Goal: Task Accomplishment & Management: Complete application form

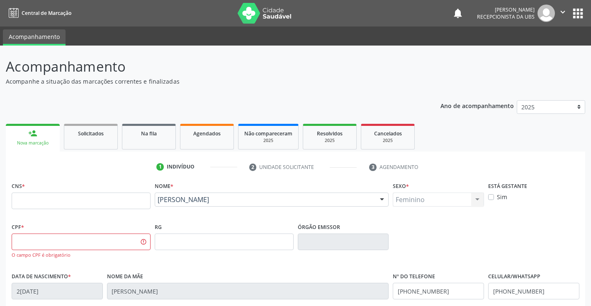
scroll to position [143, 0]
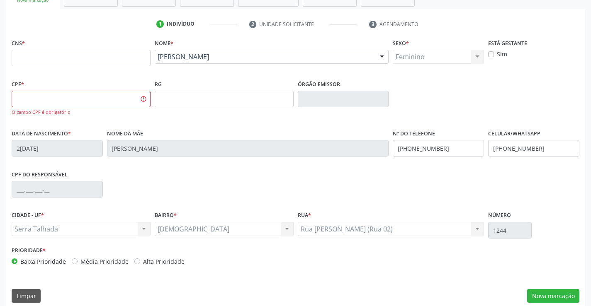
click at [243, 51] on div "[PERSON_NAME]" at bounding box center [272, 57] width 234 height 14
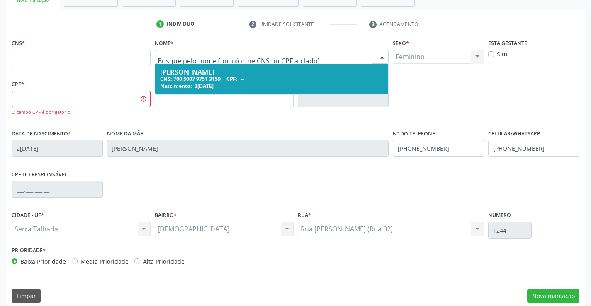
click at [241, 53] on input "text" at bounding box center [265, 61] width 214 height 17
click at [142, 62] on input "text" at bounding box center [81, 58] width 139 height 17
click at [248, 57] on input "text" at bounding box center [265, 61] width 214 height 17
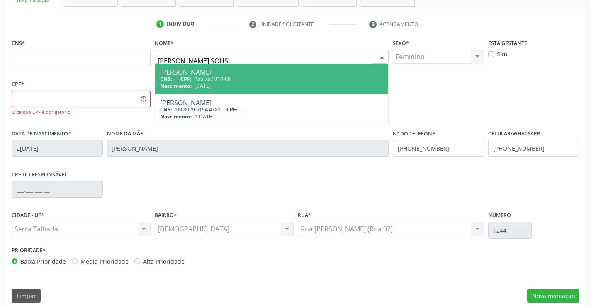
type input "[PERSON_NAME]"
click at [236, 79] on div "CNS: CPF: 155.757.014-09" at bounding box center [271, 78] width 223 height 7
type input "155.757.014-09"
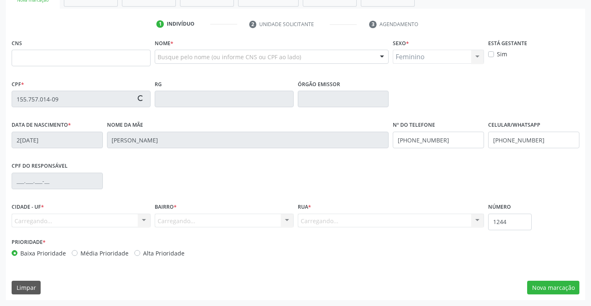
type input "[DATE]"
type input "[PERSON_NAME]"
type input "[PHONE_NUMBER]"
type input "142.584.724-25"
type input "23"
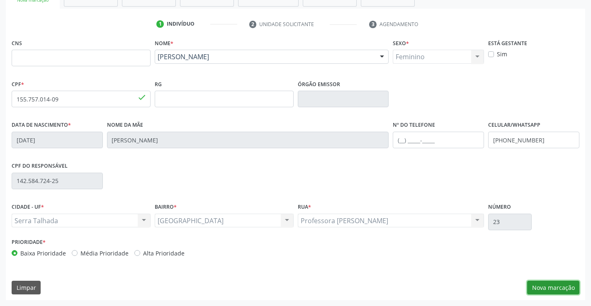
click at [550, 286] on button "Nova marcação" at bounding box center [553, 288] width 52 height 14
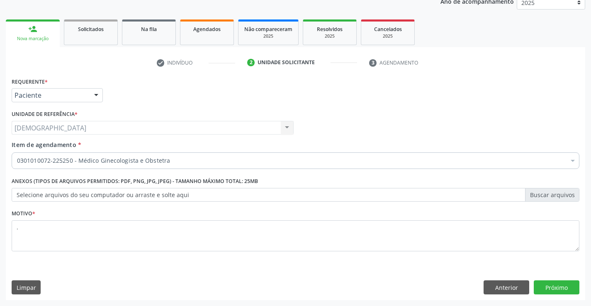
scroll to position [104, 0]
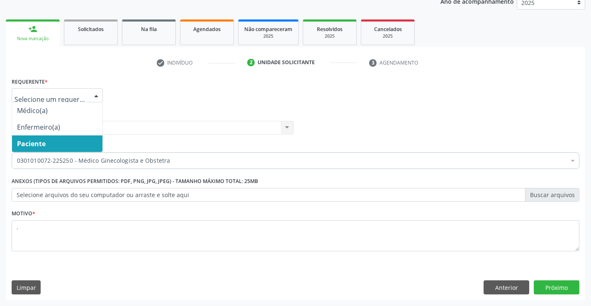
click at [97, 93] on div at bounding box center [96, 96] width 12 height 14
click at [51, 143] on span "Paciente" at bounding box center [57, 144] width 90 height 17
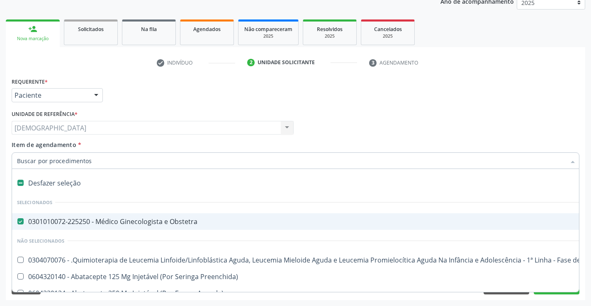
click at [96, 164] on input "Item de agendamento *" at bounding box center [291, 161] width 549 height 17
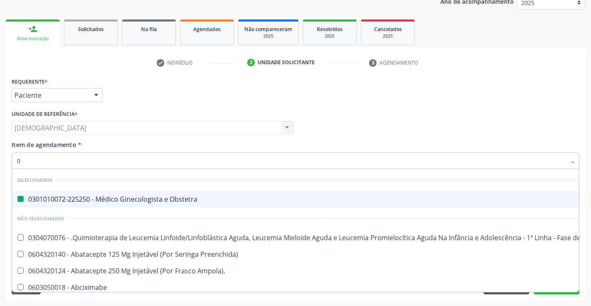
type input "02"
checkbox Obstetra "false"
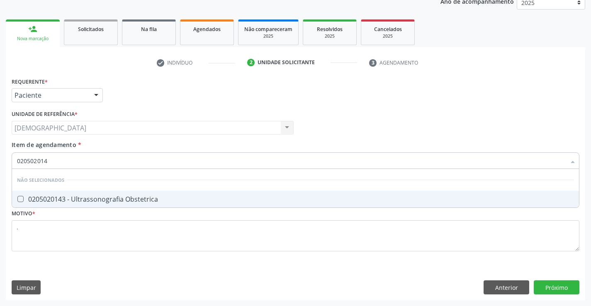
type input "0205020143"
click at [103, 196] on div "0205020143 - Ultrassonografia Obstetrica" at bounding box center [295, 199] width 557 height 7
checkbox Obstetrica "true"
type input "0205020143"
click at [570, 291] on div "Requerente * Paciente Médico(a) Enfermeiro(a) Paciente Nenhum resultado encontr…" at bounding box center [295, 187] width 579 height 225
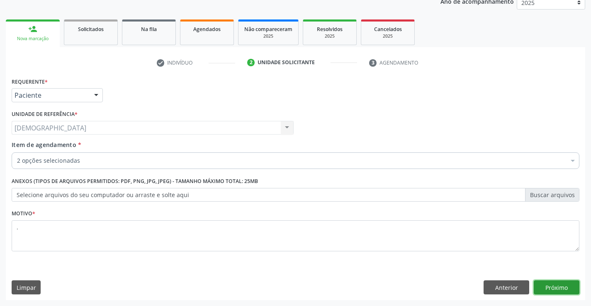
click at [566, 290] on button "Próximo" at bounding box center [557, 288] width 46 height 14
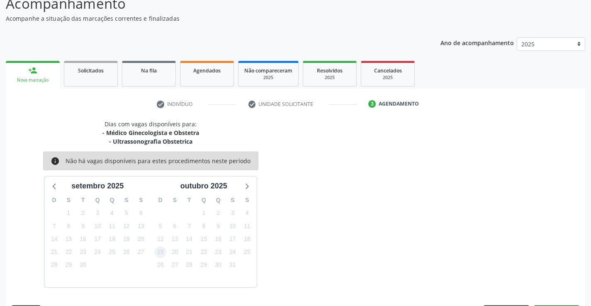
scroll to position [87, 0]
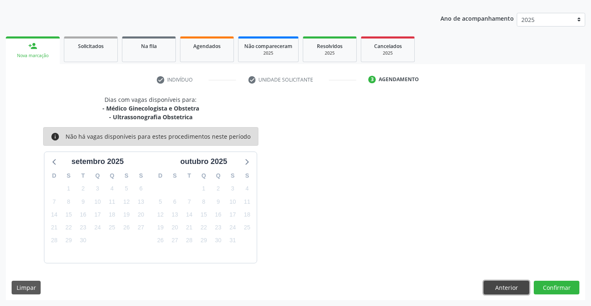
click at [493, 284] on button "Anterior" at bounding box center [506, 288] width 46 height 14
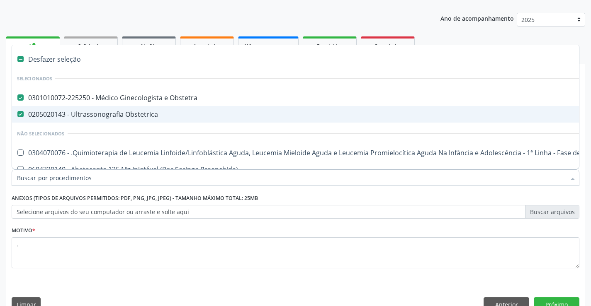
click at [72, 112] on div "0205020143 - Ultrassonografia Obstetrica" at bounding box center [340, 114] width 646 height 7
checkbox Obstetrica "false"
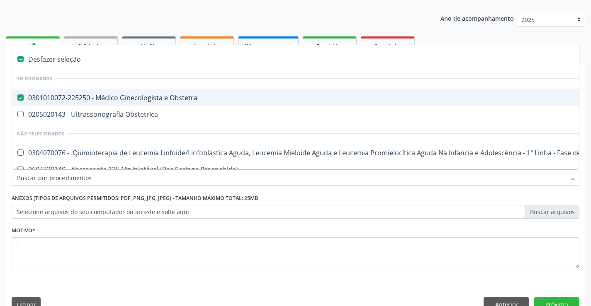
click at [83, 95] on div "0301010072-225250 - Médico Ginecologista e Obstetra" at bounding box center [340, 98] width 646 height 7
checkbox Obstetra "false"
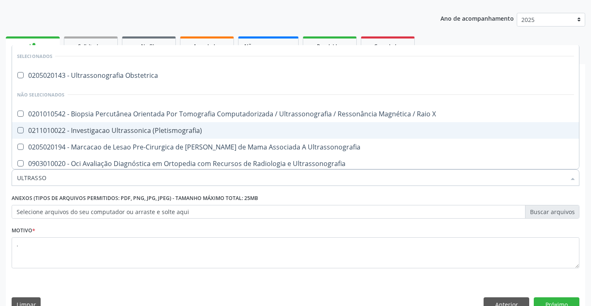
type input "ULTRASSON"
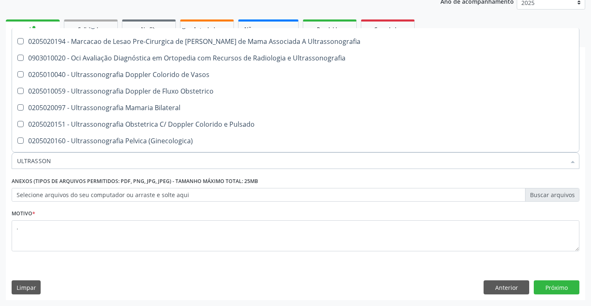
scroll to position [114, 0]
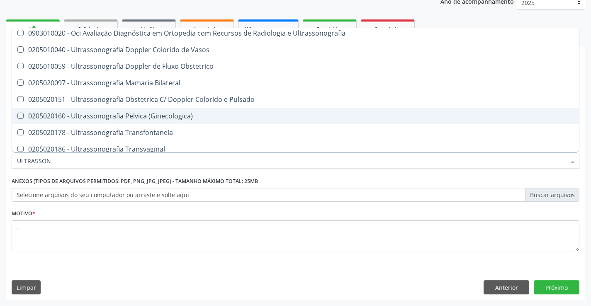
click at [120, 117] on div "0205020160 - Ultrassonografia Pelvica (Ginecologica)" at bounding box center [295, 116] width 557 height 7
checkbox \(Ginecologica\) "true"
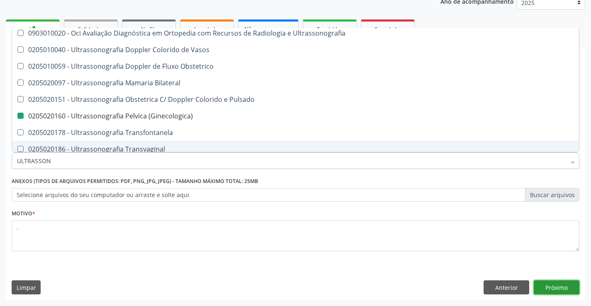
click at [557, 281] on button "Próximo" at bounding box center [557, 288] width 46 height 14
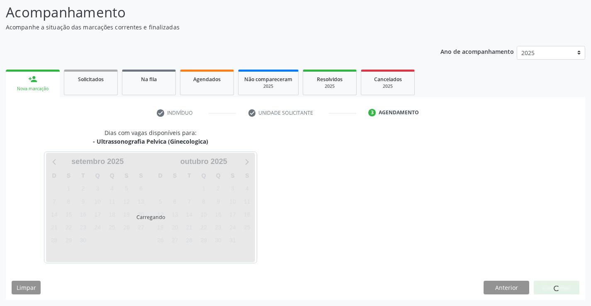
scroll to position [0, 0]
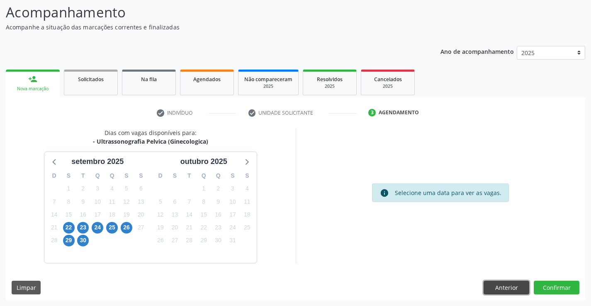
click at [505, 289] on button "Anterior" at bounding box center [506, 288] width 46 height 14
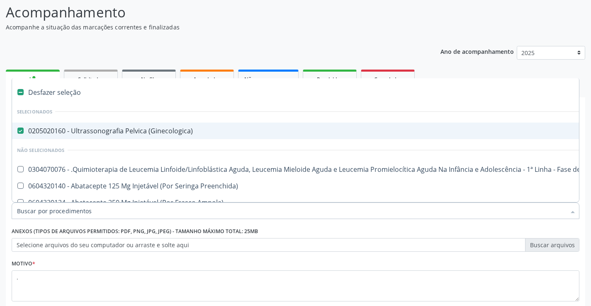
click at [58, 125] on span "0205020160 - Ultrassonografia Pelvica (Ginecologica)" at bounding box center [339, 131] width 655 height 17
checkbox \(Ginecologica\) "false"
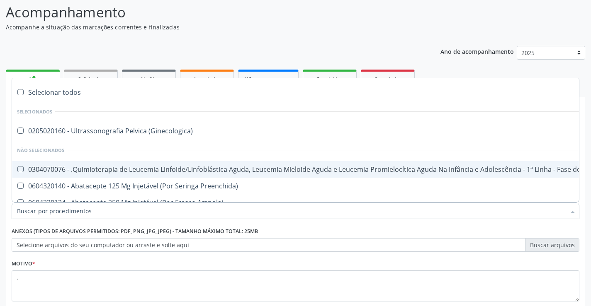
click at [228, 32] on div "Acompanhamento Acompanhe a situação das marcações correntes e finalizadas Relat…" at bounding box center [295, 176] width 579 height 349
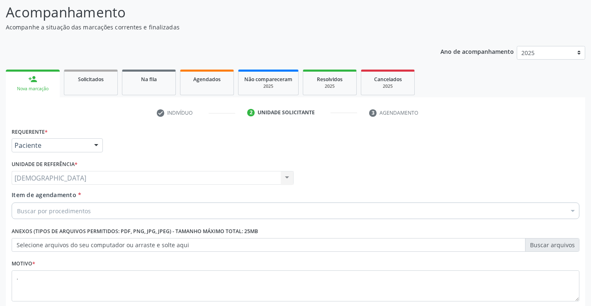
click at [33, 89] on div "Nova marcação" at bounding box center [33, 89] width 42 height 6
click at [85, 122] on div "check Indivíduo 2 Unidade solicitante 3 Agendamento CNS Nome * [PERSON_NAME] [P…" at bounding box center [295, 228] width 579 height 245
click at [89, 75] on div "Solicitados" at bounding box center [90, 79] width 41 height 9
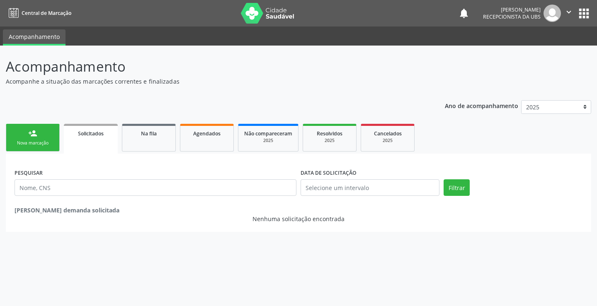
click at [41, 138] on link "person_add Nova marcação" at bounding box center [33, 138] width 54 height 28
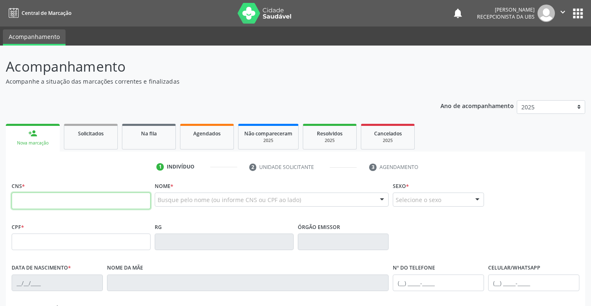
click at [55, 205] on input "text" at bounding box center [81, 201] width 139 height 17
type input "702 0073 9177 2187"
type input "006.883.084-06"
type input "2[DATE]"
type input "[PERSON_NAME]"
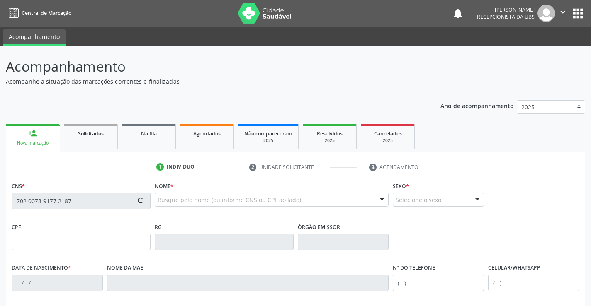
type input "[PHONE_NUMBER]"
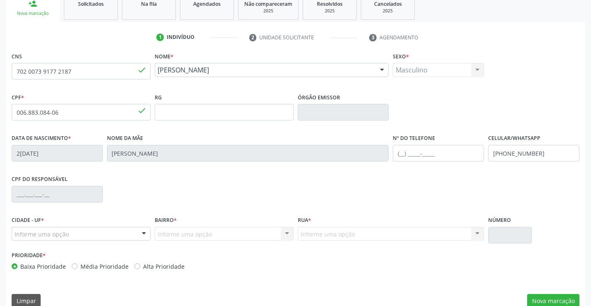
scroll to position [143, 0]
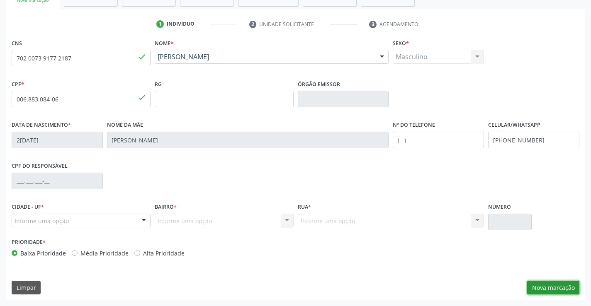
click at [556, 287] on button "Nova marcação" at bounding box center [553, 288] width 52 height 14
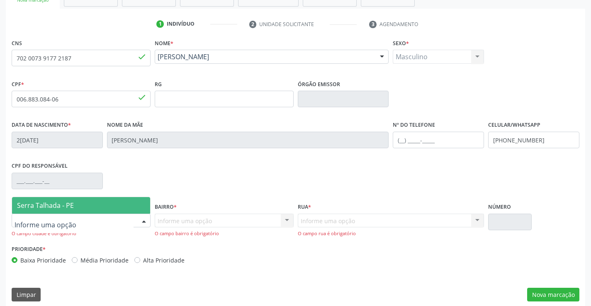
click at [142, 221] on div at bounding box center [144, 221] width 12 height 14
click at [83, 209] on span "Serra Talhada - PE" at bounding box center [81, 205] width 138 height 17
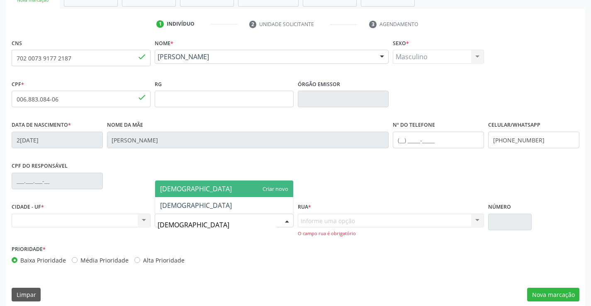
type input "BOM JESUS"
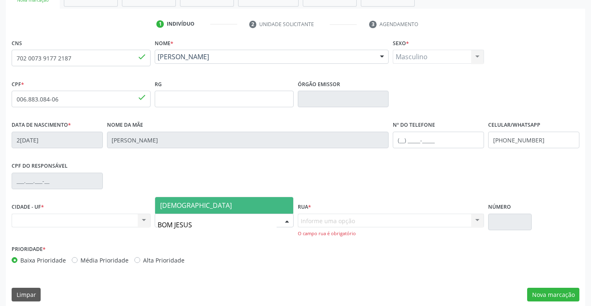
click at [180, 204] on span "[DEMOGRAPHIC_DATA]" at bounding box center [196, 205] width 72 height 9
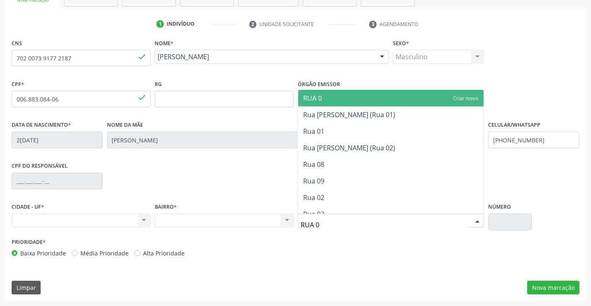
type input "RUA 08"
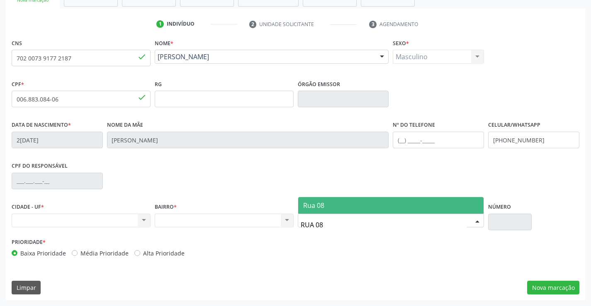
click at [340, 202] on span "Rua 08" at bounding box center [391, 205] width 186 height 17
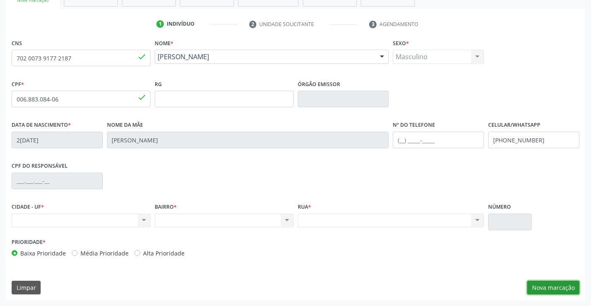
click at [564, 291] on button "Nova marcação" at bounding box center [553, 288] width 52 height 14
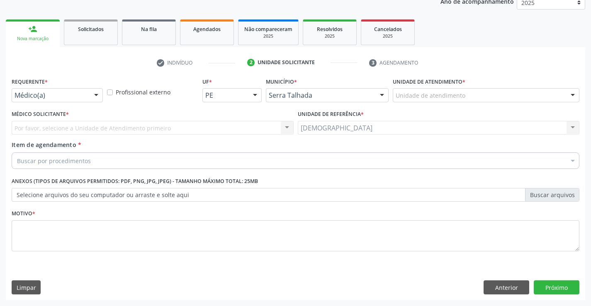
scroll to position [104, 0]
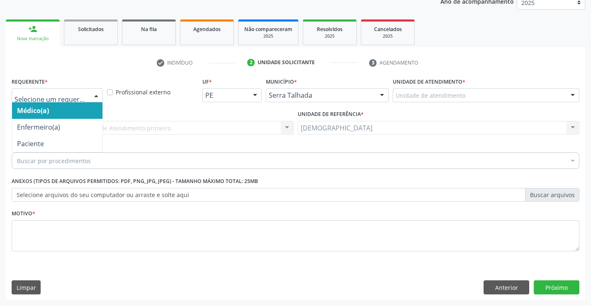
click at [93, 95] on div at bounding box center [96, 96] width 12 height 14
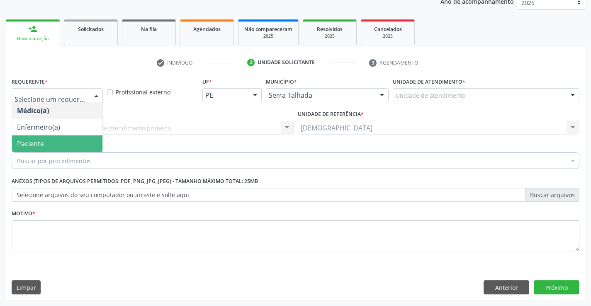
click at [32, 140] on span "Paciente" at bounding box center [30, 143] width 27 height 9
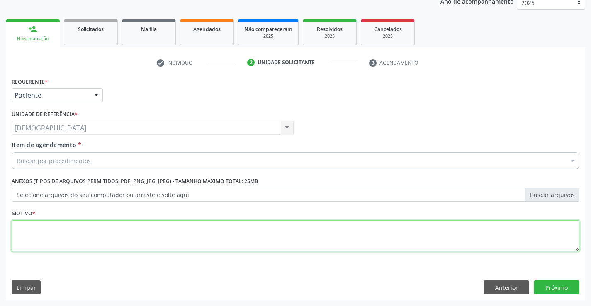
click at [31, 227] on textarea at bounding box center [296, 237] width 568 height 32
type textarea "."
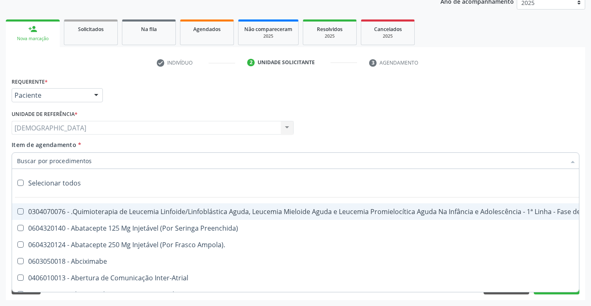
click at [449, 141] on div "Item de agendamento * Selecionar todos 0304070076 - .Quimioterapia de Leucemia …" at bounding box center [296, 154] width 568 height 26
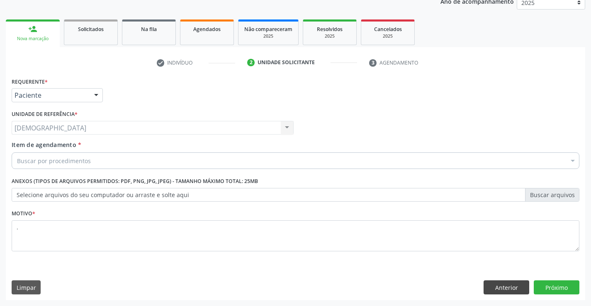
drag, startPoint x: 506, startPoint y: 278, endPoint x: 503, endPoint y: 287, distance: 9.5
click at [506, 279] on div "Requerente * Paciente Médico(a) Enfermeiro(a) Paciente Nenhum resultado encontr…" at bounding box center [295, 187] width 579 height 225
click at [500, 292] on button "Anterior" at bounding box center [506, 288] width 46 height 14
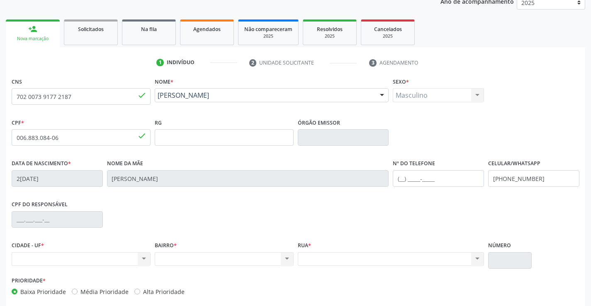
scroll to position [143, 0]
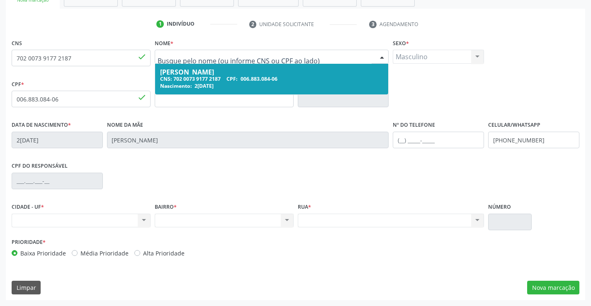
click at [248, 57] on input "text" at bounding box center [265, 61] width 214 height 17
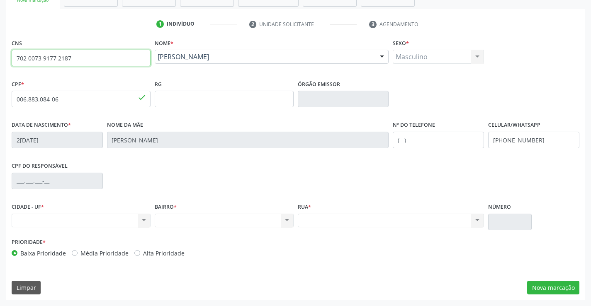
click at [121, 61] on input "702 0073 9177 2187" at bounding box center [81, 58] width 139 height 17
type input "7"
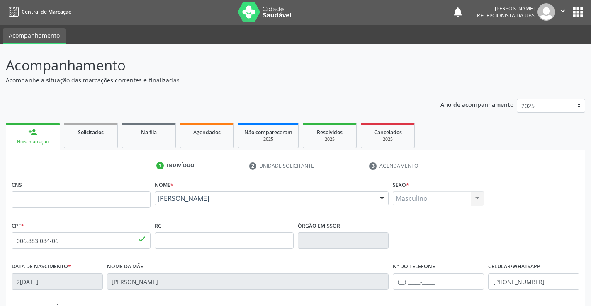
scroll to position [0, 0]
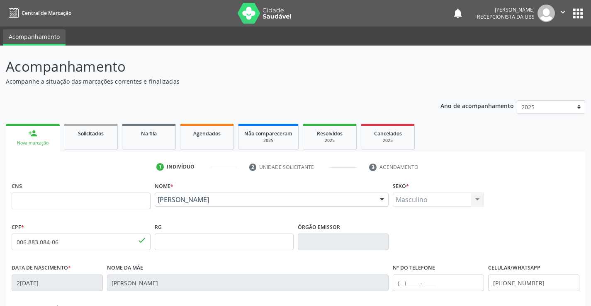
click at [558, 16] on icon "" at bounding box center [562, 11] width 9 height 9
click at [523, 51] on link "Sair" at bounding box center [541, 51] width 57 height 12
